Goal: Information Seeking & Learning: Stay updated

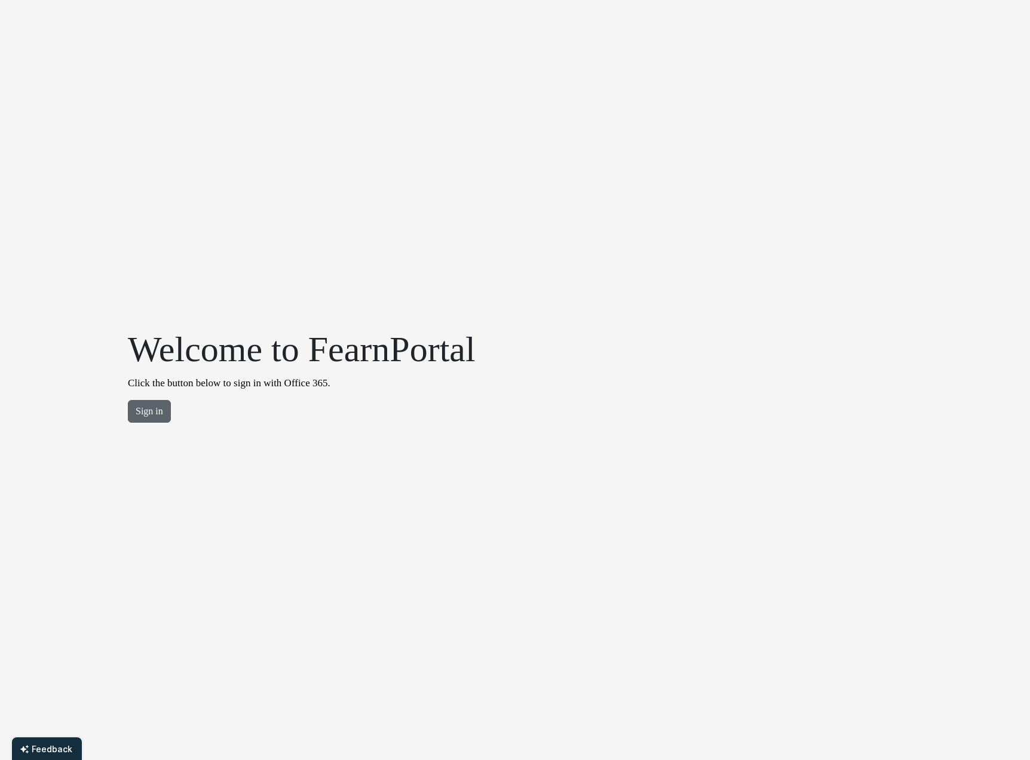
click at [142, 415] on button "Sign in" at bounding box center [149, 411] width 43 height 23
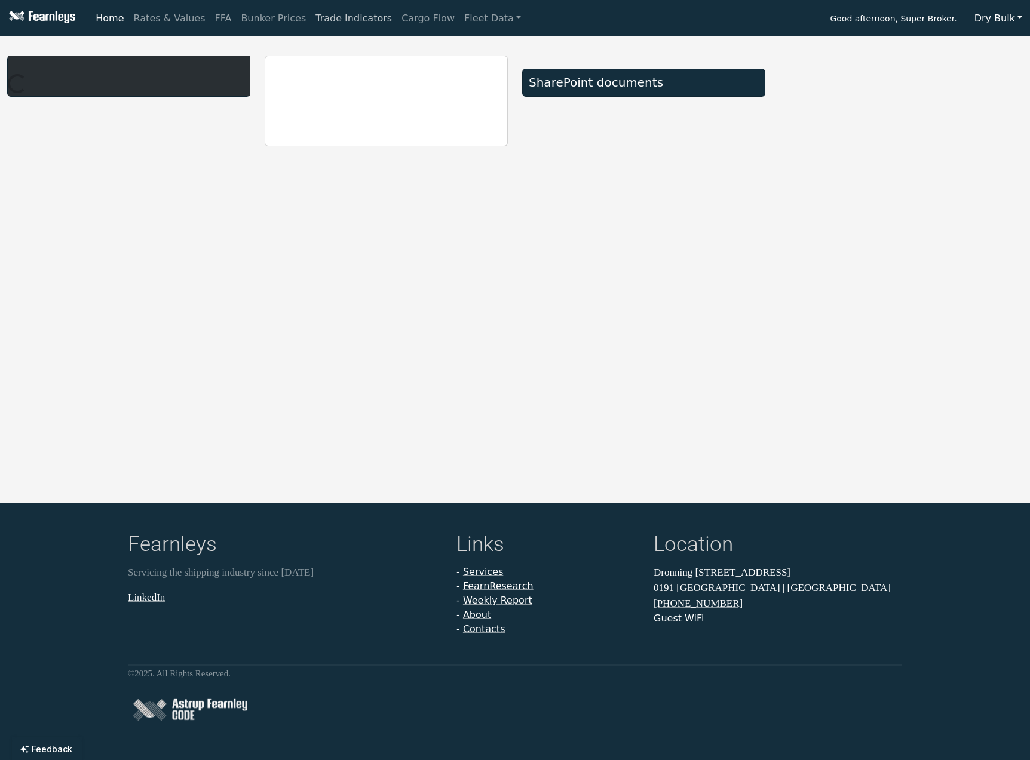
click at [324, 19] on link "Trade Indicators" at bounding box center [354, 19] width 86 height 24
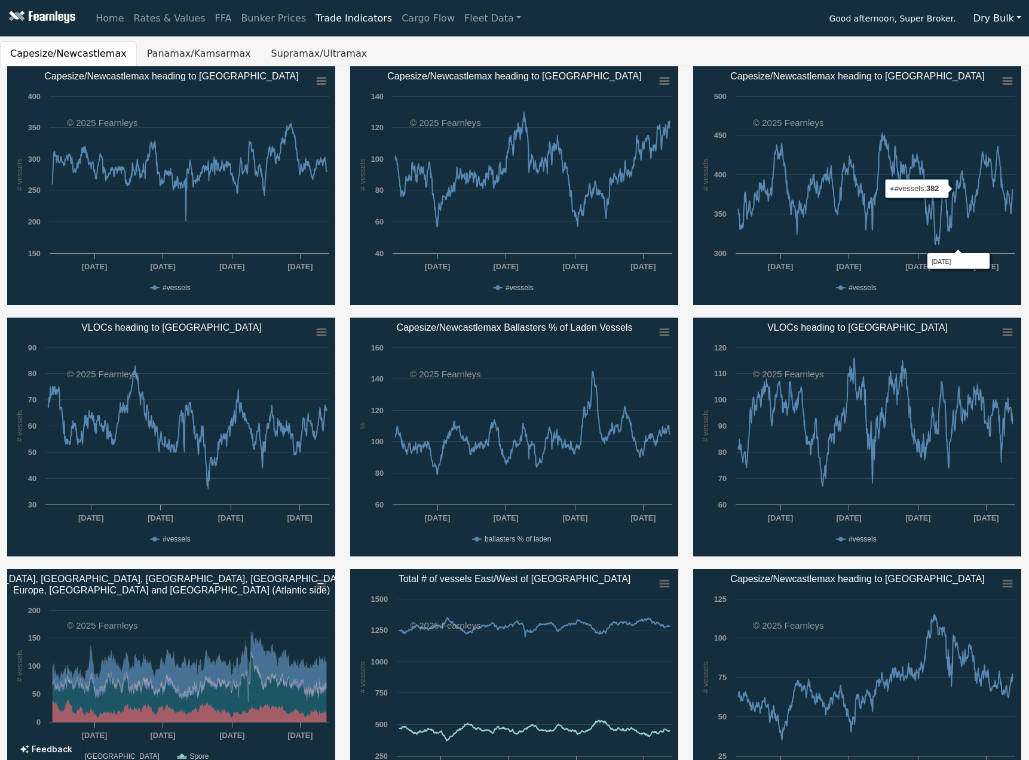
click at [983, 20] on button "Dry Bulk" at bounding box center [996, 18] width 63 height 23
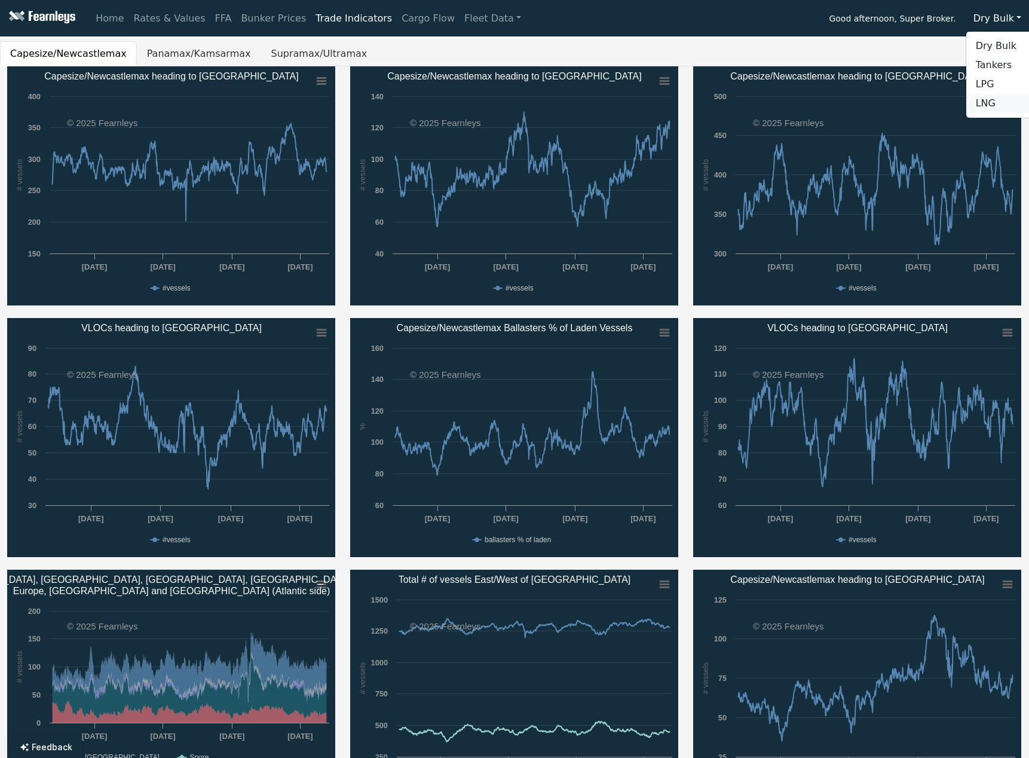
click at [1001, 102] on link "LNG" at bounding box center [1013, 103] width 94 height 19
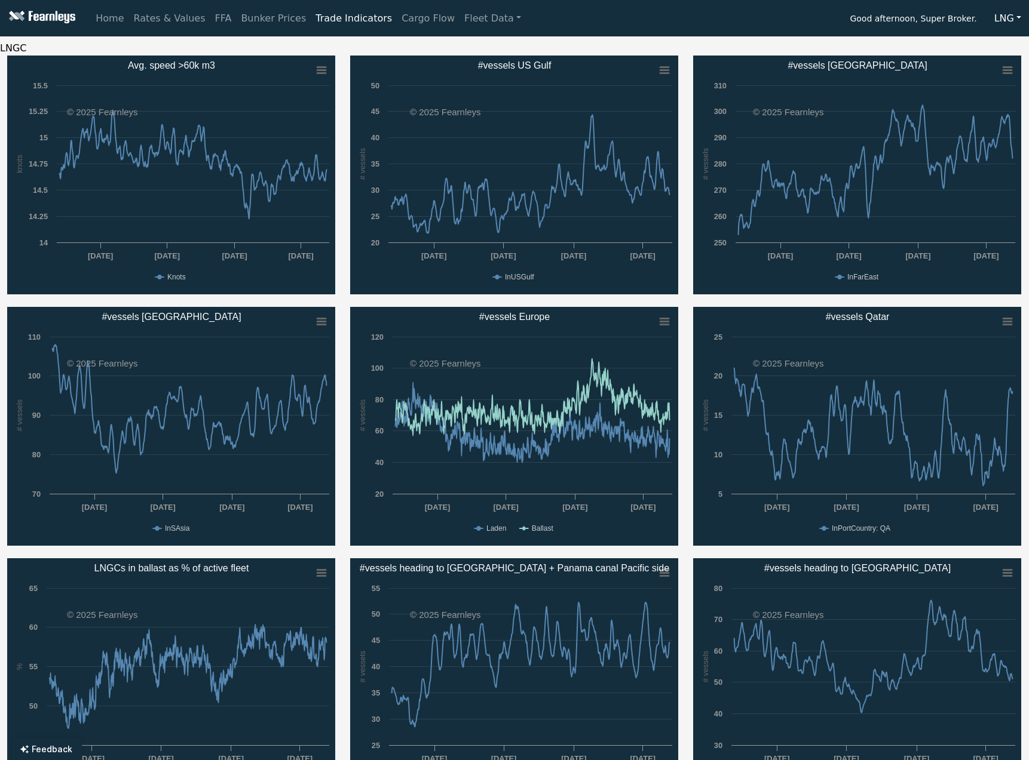
click at [1001, 18] on button "LNG" at bounding box center [1007, 18] width 42 height 23
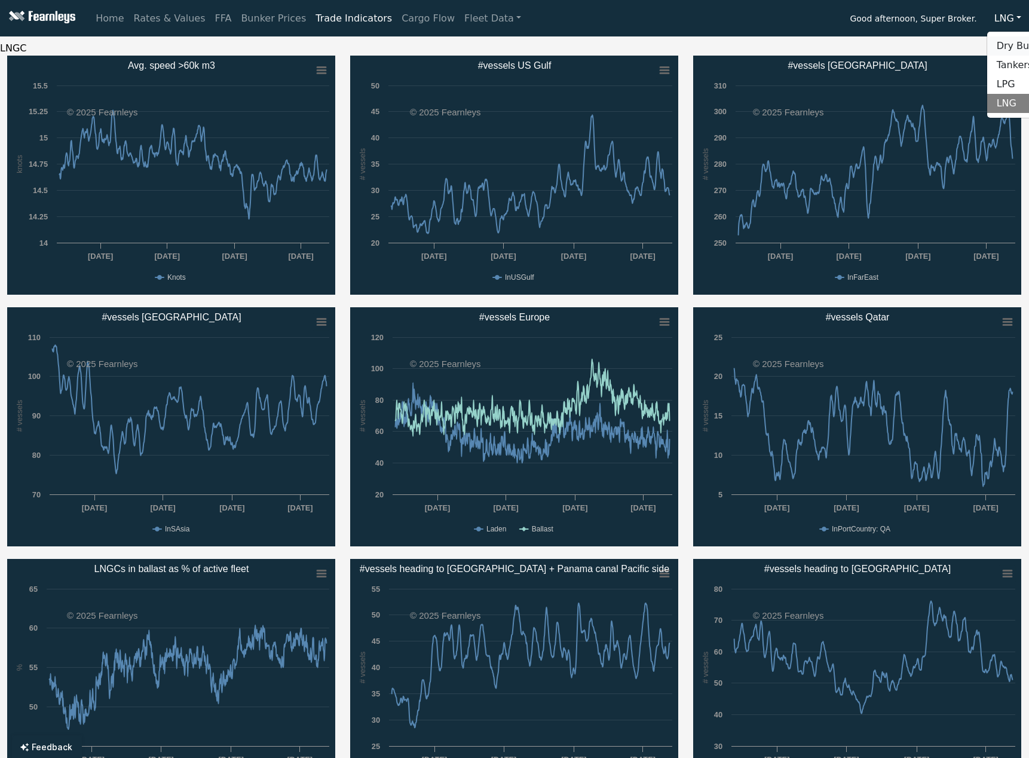
click at [1007, 42] on link "Dry Bulk" at bounding box center [1034, 45] width 94 height 19
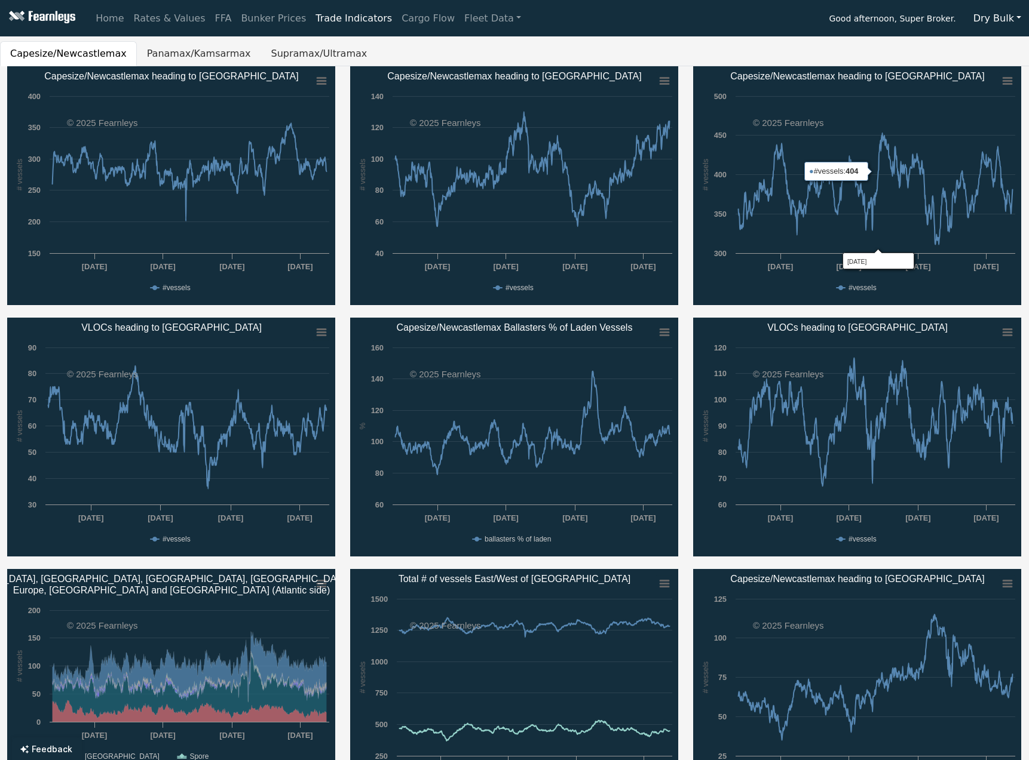
click at [1005, 16] on button "Dry Bulk" at bounding box center [996, 18] width 63 height 23
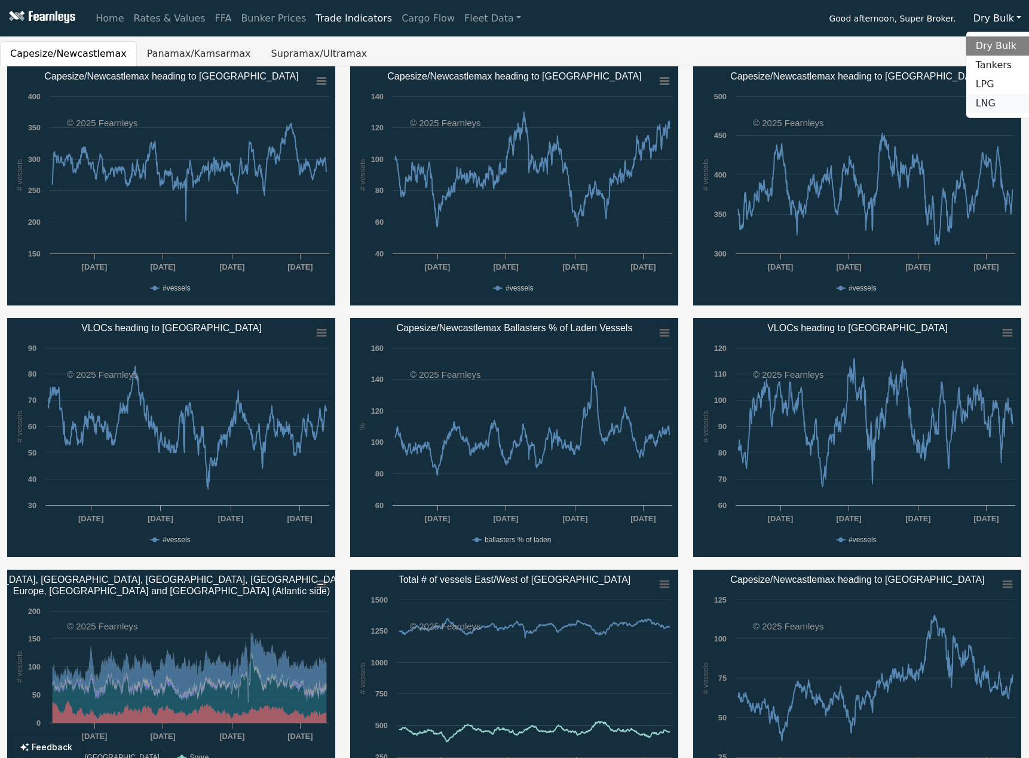
drag, startPoint x: 992, startPoint y: 102, endPoint x: 952, endPoint y: 187, distance: 94.1
click at [992, 102] on link "LNG" at bounding box center [1013, 103] width 94 height 19
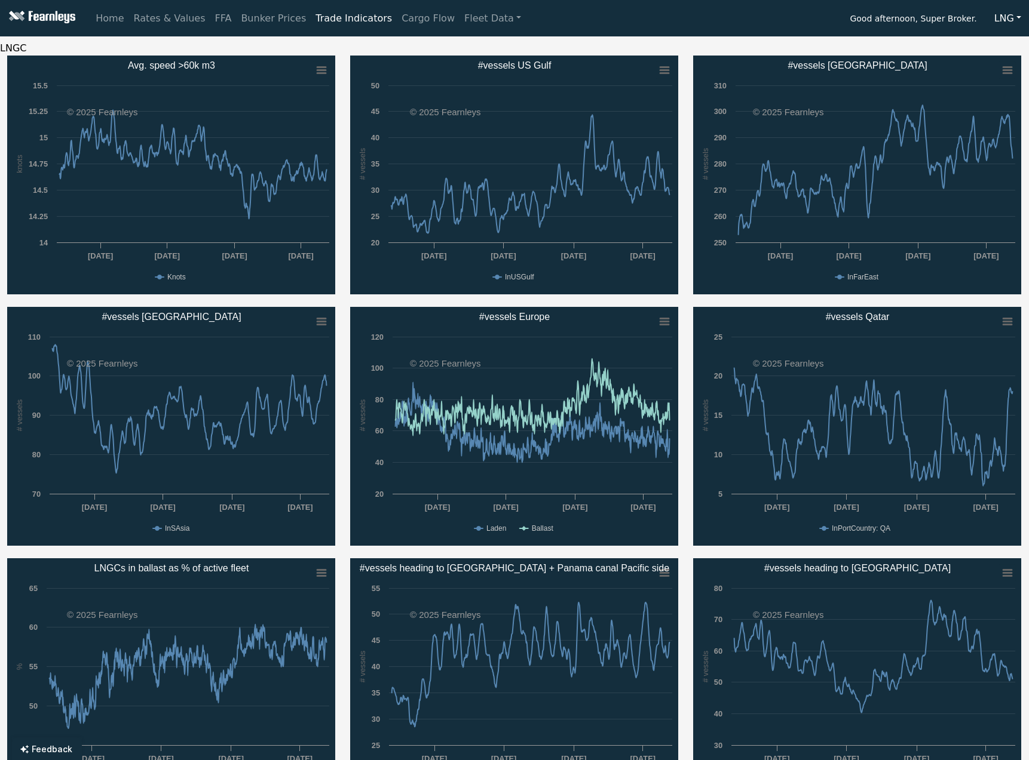
click at [686, 55] on div "LNGC Created with Highcharts 11.4.8 knots Chart context menu Avg. speed >60k m3…" at bounding box center [514, 551] width 1029 height 1020
